Goal: Find specific page/section: Find specific page/section

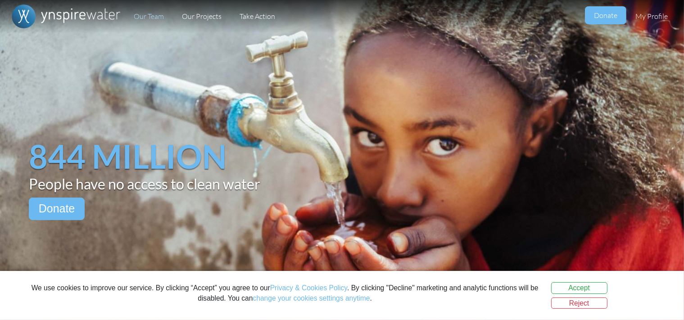
click at [153, 15] on link "Our Team" at bounding box center [149, 16] width 48 height 33
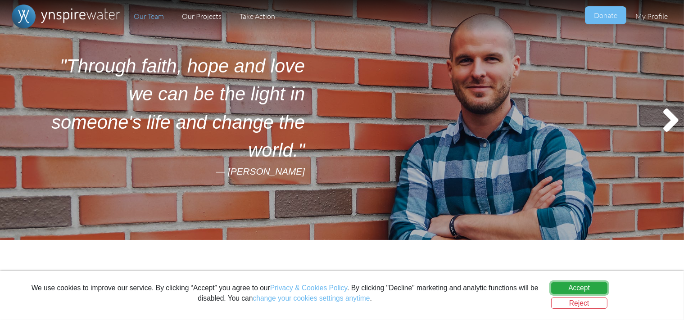
click at [596, 291] on button "Accept" at bounding box center [579, 288] width 56 height 12
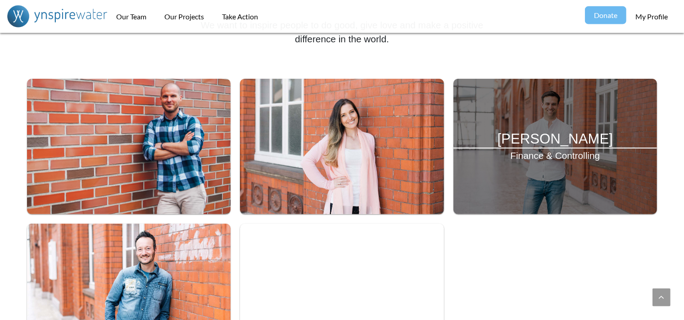
scroll to position [333, 0]
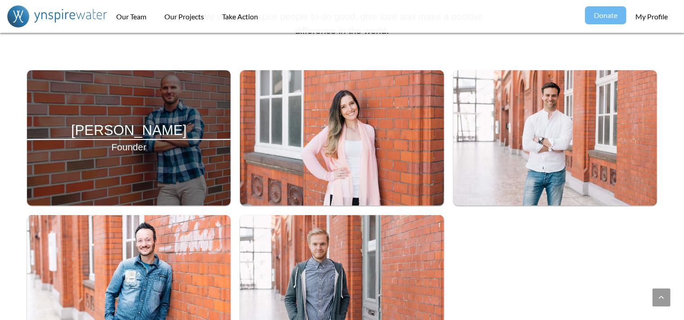
click at [141, 163] on div "Sascha Donougher Founder" at bounding box center [129, 138] width 204 height 136
click at [131, 147] on p "Founder" at bounding box center [129, 147] width 204 height 14
drag, startPoint x: 72, startPoint y: 131, endPoint x: 186, endPoint y: 135, distance: 113.5
click at [186, 135] on h4 "[PERSON_NAME]" at bounding box center [129, 130] width 204 height 17
copy h4 "[PERSON_NAME]"
